Goal: Task Accomplishment & Management: Manage account settings

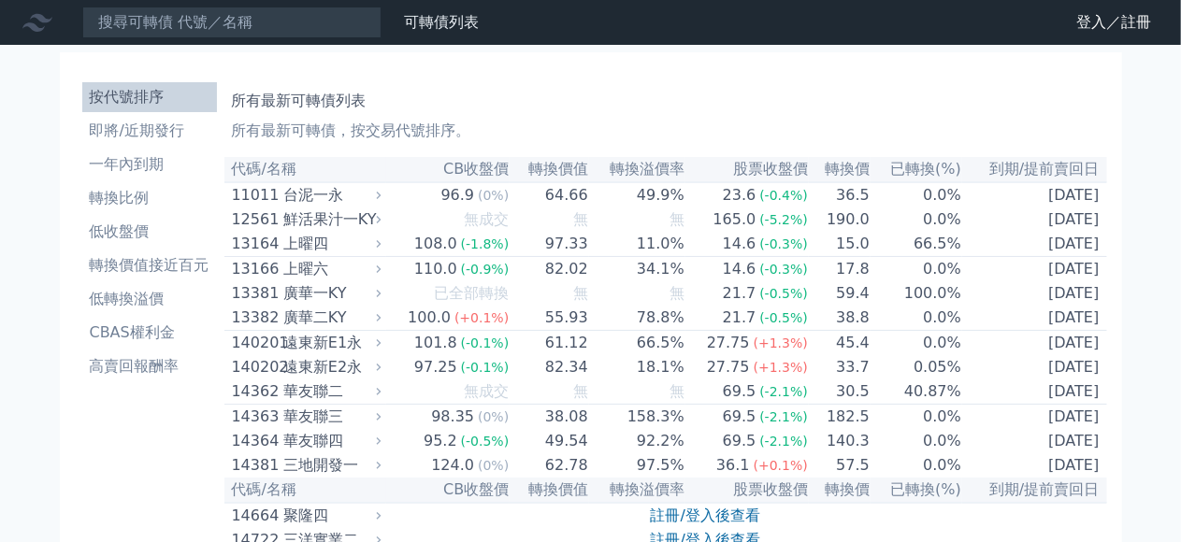
click at [0, 0] on icon at bounding box center [0, 0] width 0 height 0
click at [0, 0] on link "登入／註冊" at bounding box center [0, 0] width 0 height 0
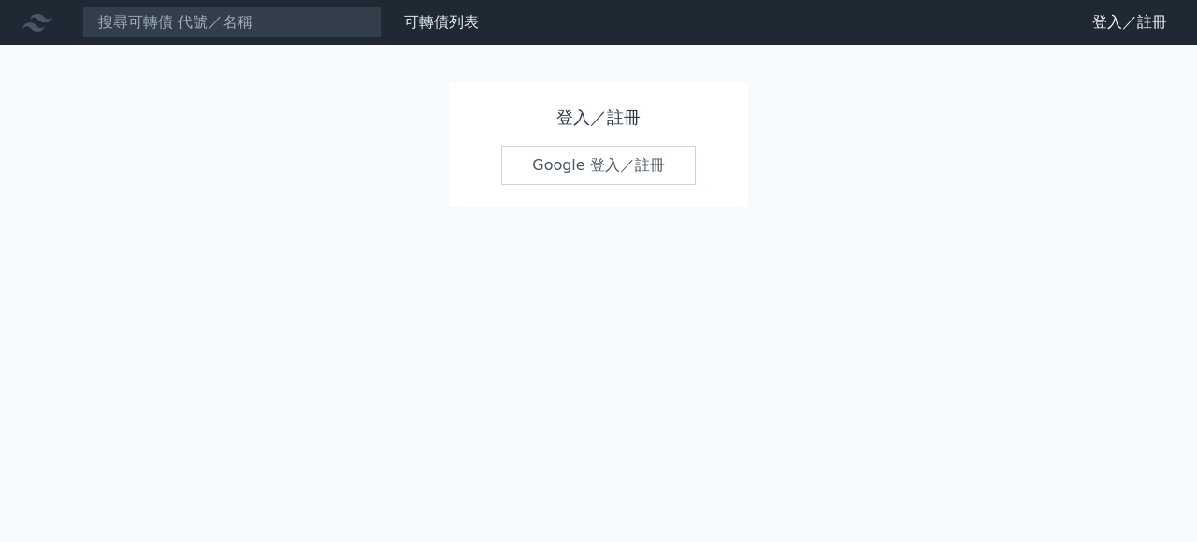
click at [630, 172] on link "Google 登入／註冊" at bounding box center [598, 165] width 194 height 39
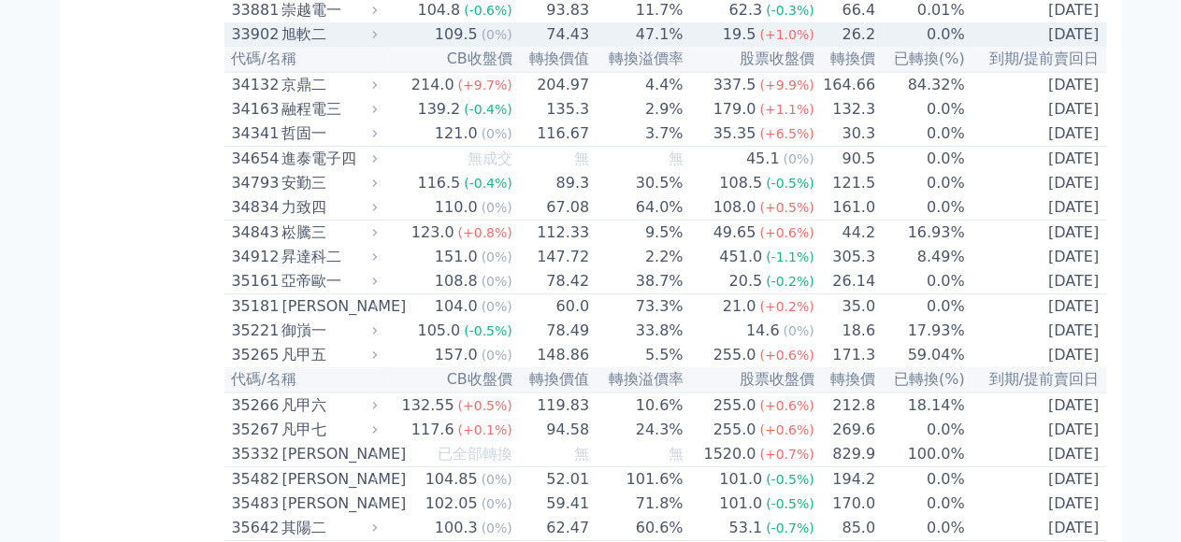
scroll to position [3740, 0]
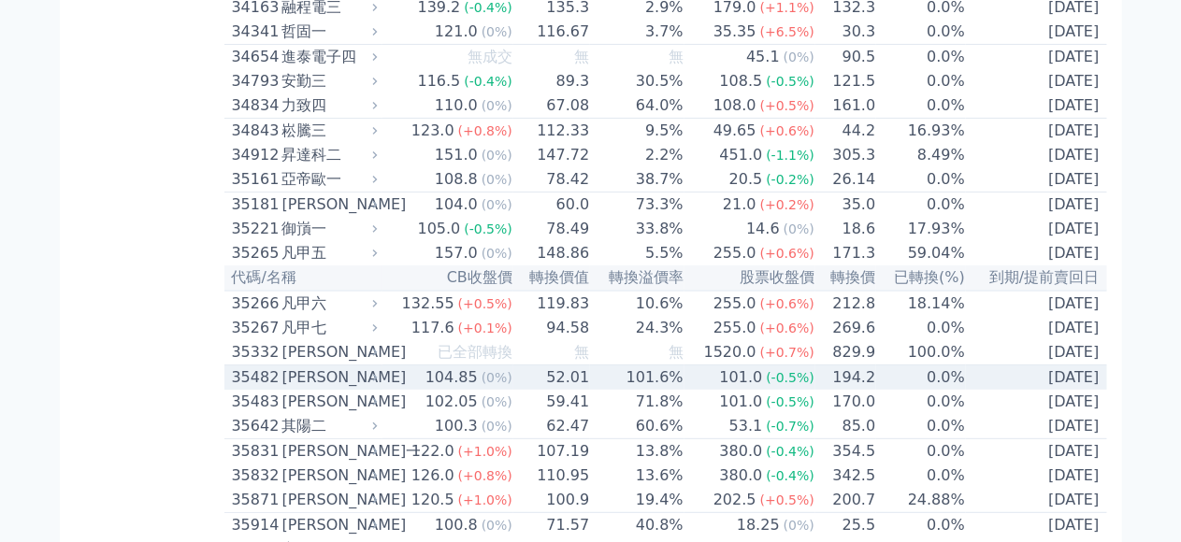
click at [685, 391] on td "101.0 (-0.5%)" at bounding box center [749, 378] width 131 height 25
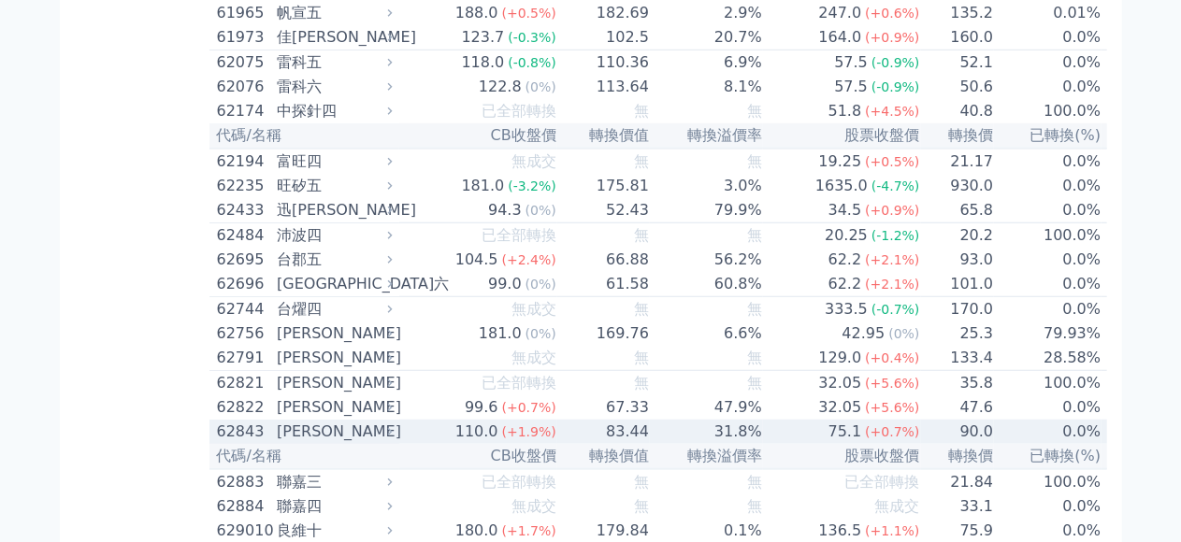
scroll to position [7667, 0]
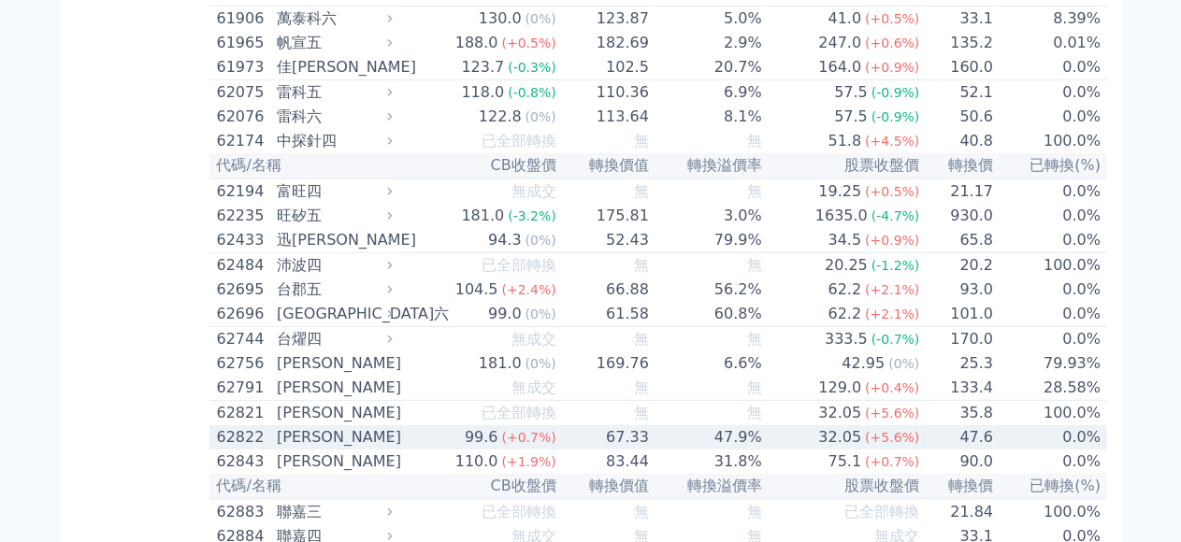
click at [461, 426] on div "99.6" at bounding box center [481, 437] width 41 height 22
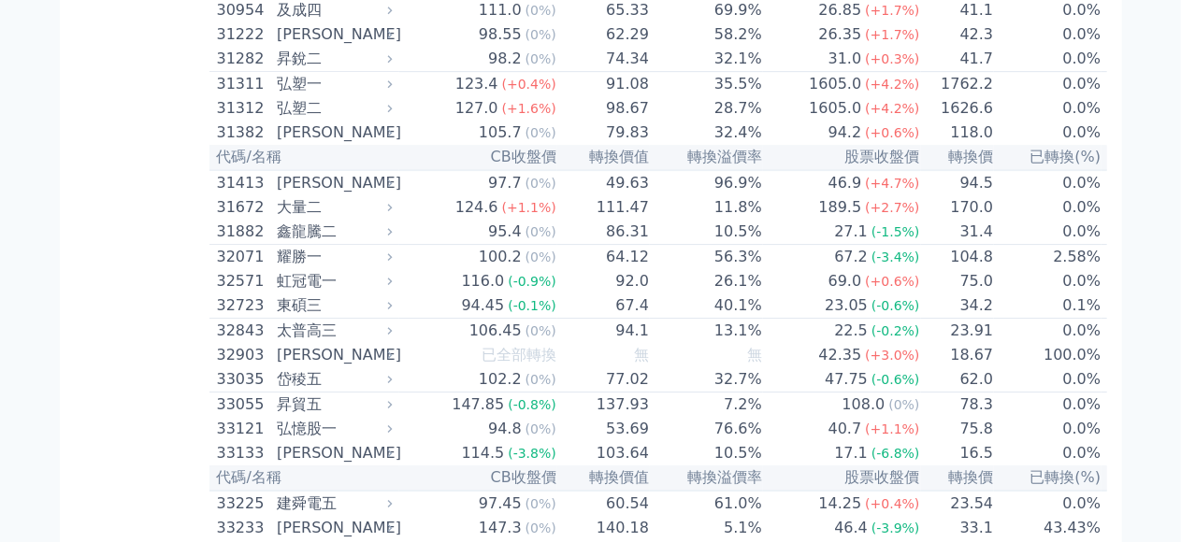
scroll to position [2524, 0]
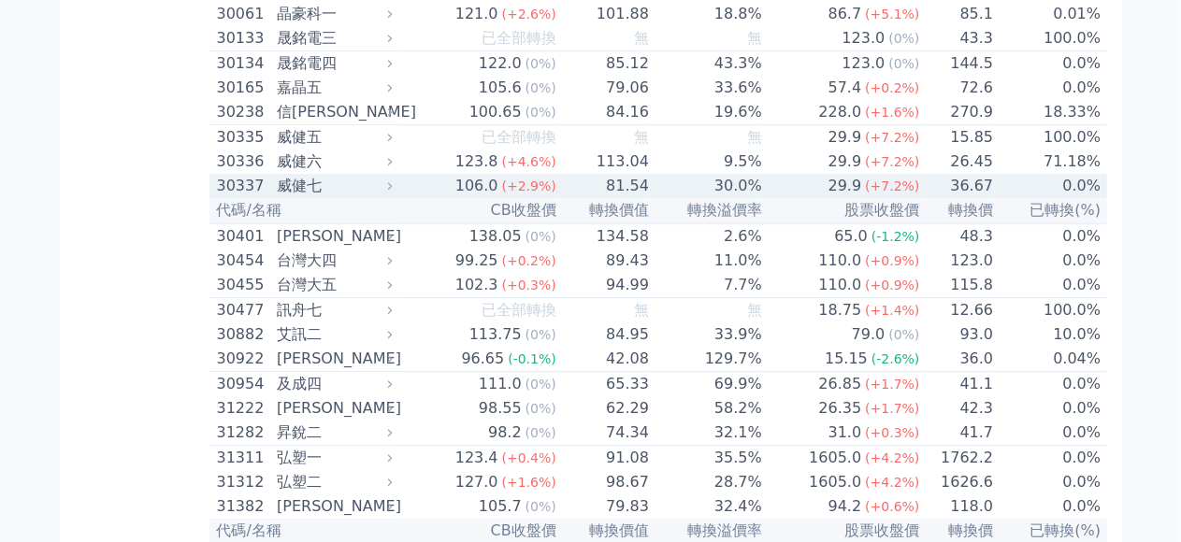
click at [825, 197] on div "29.9" at bounding box center [845, 186] width 41 height 22
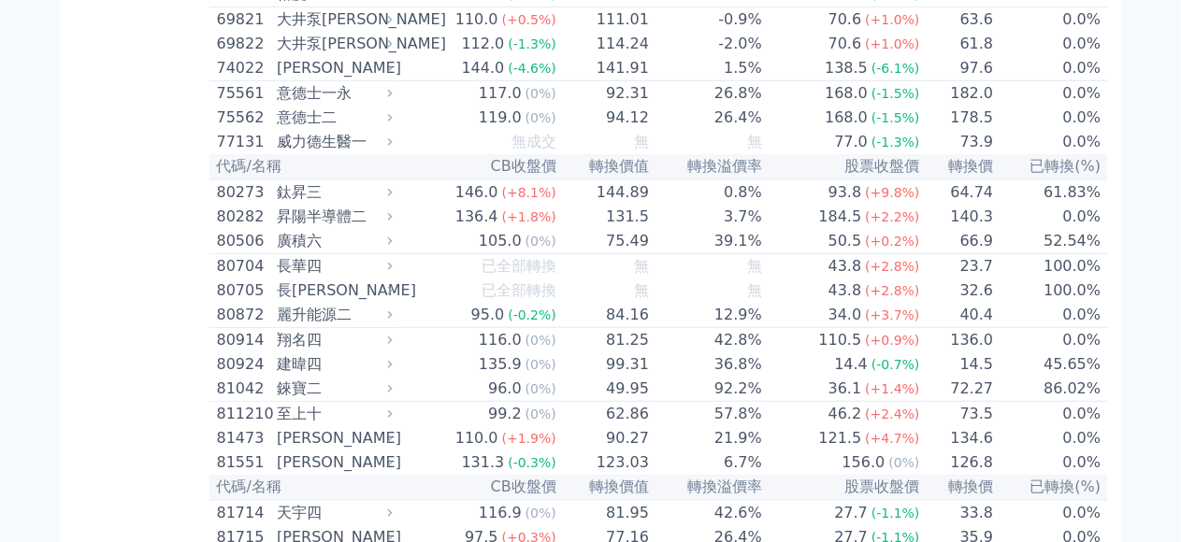
scroll to position [10845, 0]
